Goal: Find specific page/section

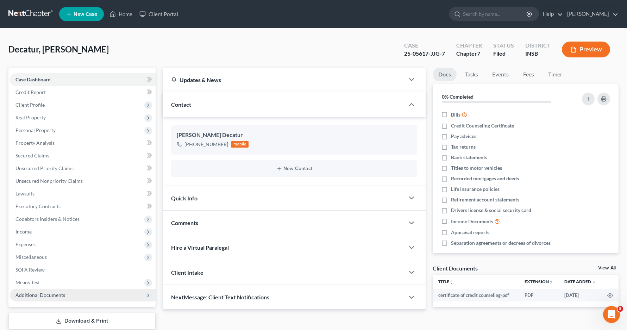
click at [100, 295] on span "Additional Documents" at bounding box center [83, 295] width 146 height 13
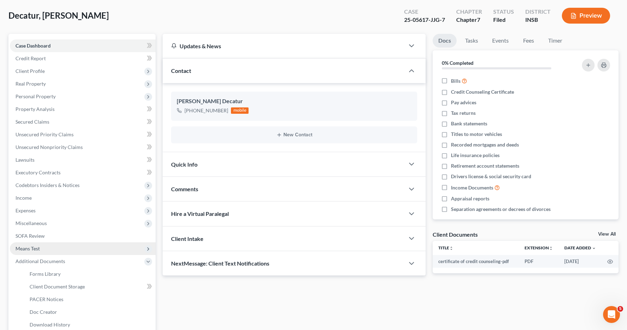
scroll to position [70, 0]
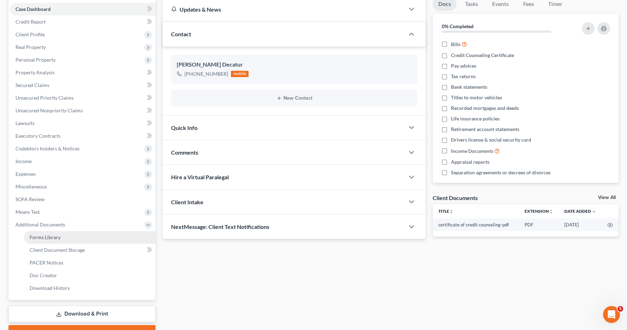
click at [97, 241] on link "Forms Library" at bounding box center [90, 237] width 132 height 13
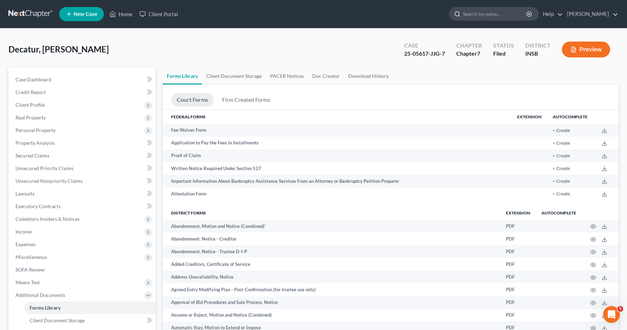
click at [493, 14] on input "search" at bounding box center [495, 13] width 64 height 13
type input "b121"
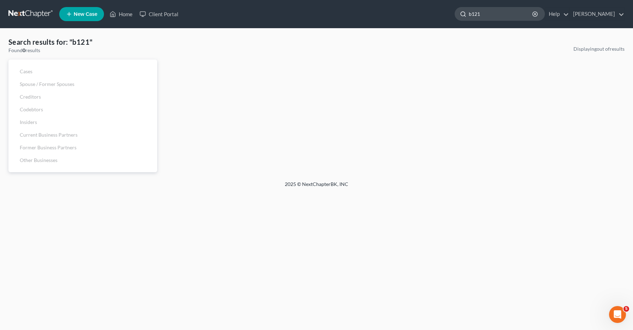
click at [479, 16] on input "b121" at bounding box center [500, 13] width 64 height 13
type input "B121"
